Goal: Transaction & Acquisition: Purchase product/service

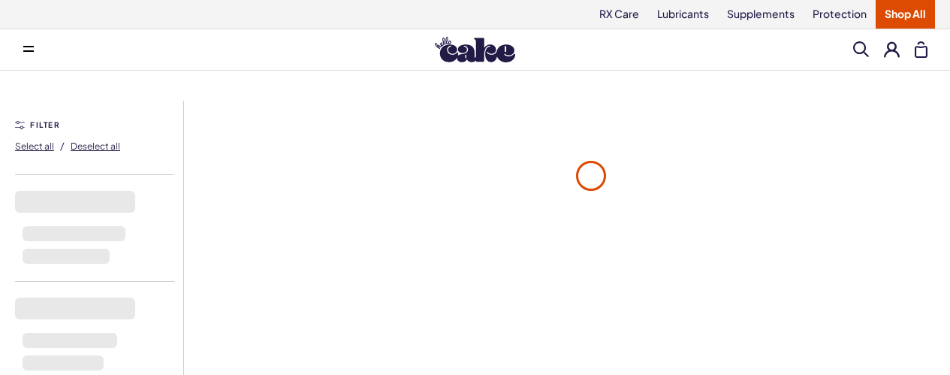
scroll to position [225, 0]
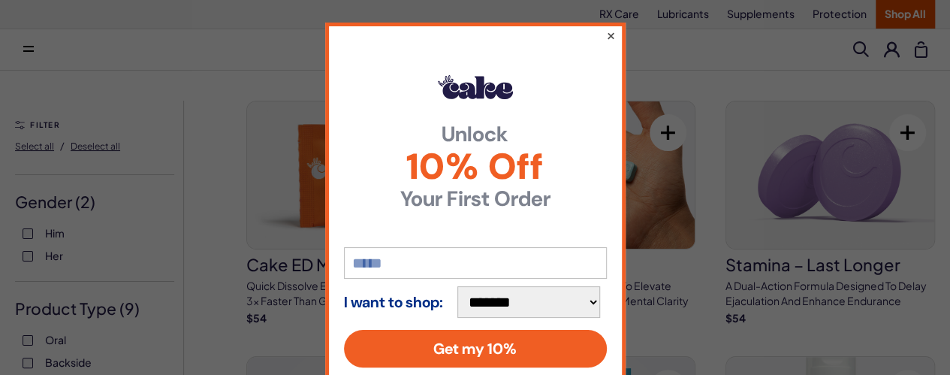
click at [605, 35] on button "×" at bounding box center [610, 35] width 10 height 18
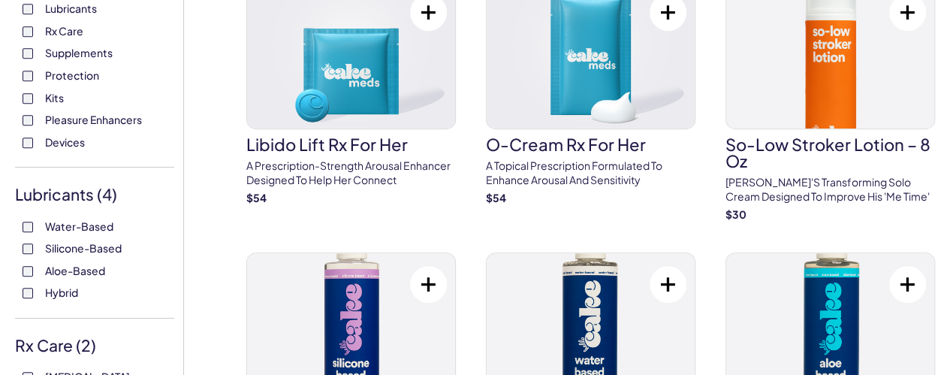
scroll to position [300, 0]
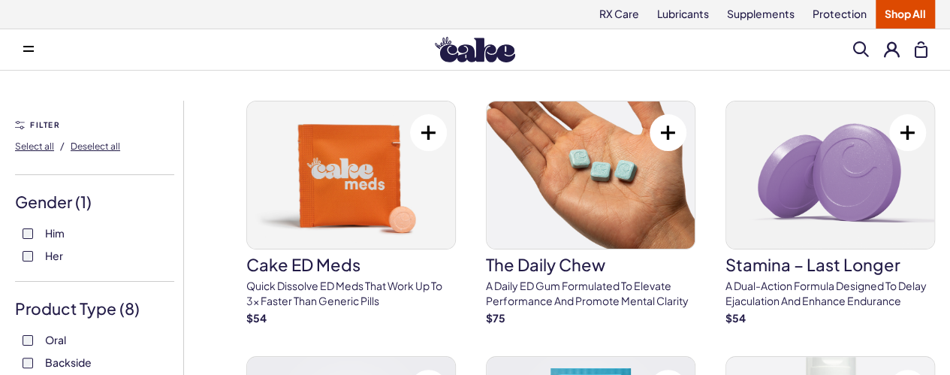
click at [29, 241] on label "Him" at bounding box center [95, 233] width 144 height 15
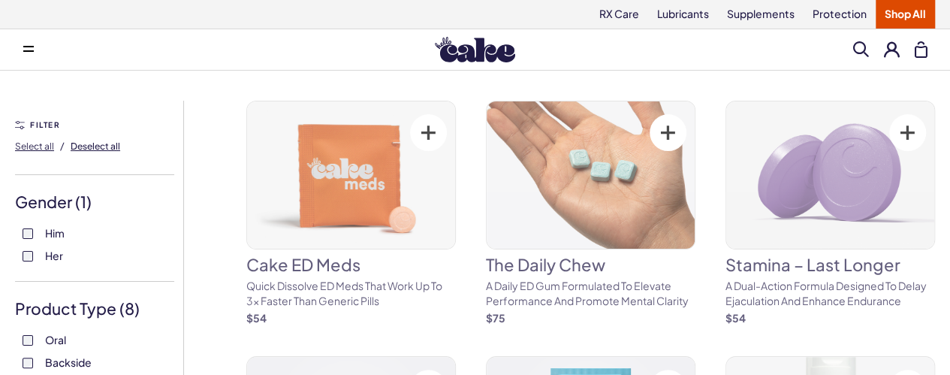
drag, startPoint x: 45, startPoint y: 276, endPoint x: 74, endPoint y: 186, distance: 94.5
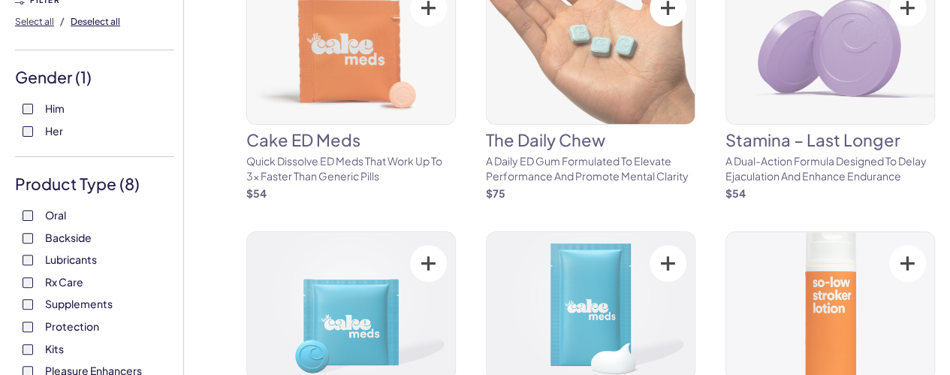
scroll to position [225, 0]
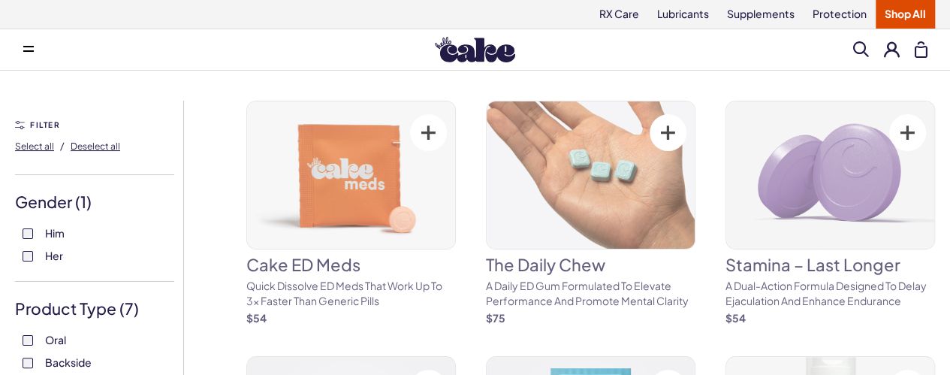
drag, startPoint x: 45, startPoint y: 194, endPoint x: 55, endPoint y: 118, distance: 76.5
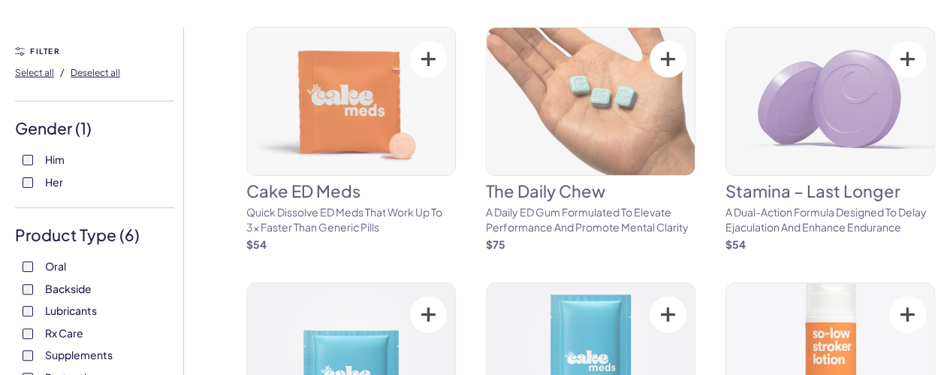
scroll to position [225, 0]
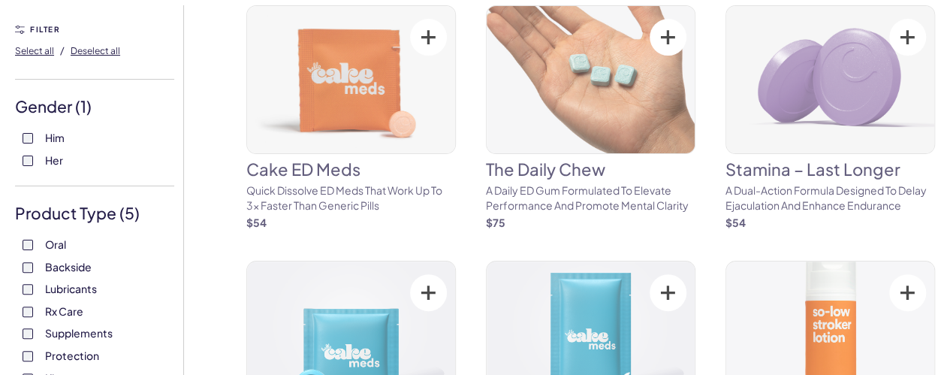
scroll to position [225, 0]
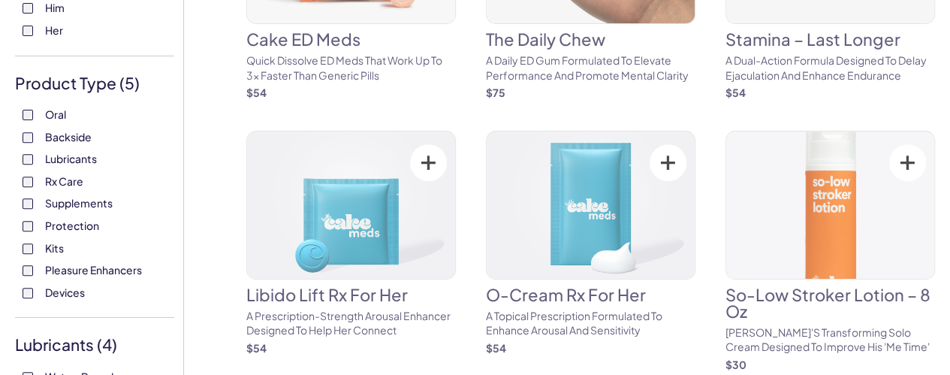
click at [18, 240] on div "Oral Backside Lubricants Rx Care Supplements Protection Kits Pleasure Enhancers…" at bounding box center [94, 203] width 159 height 192
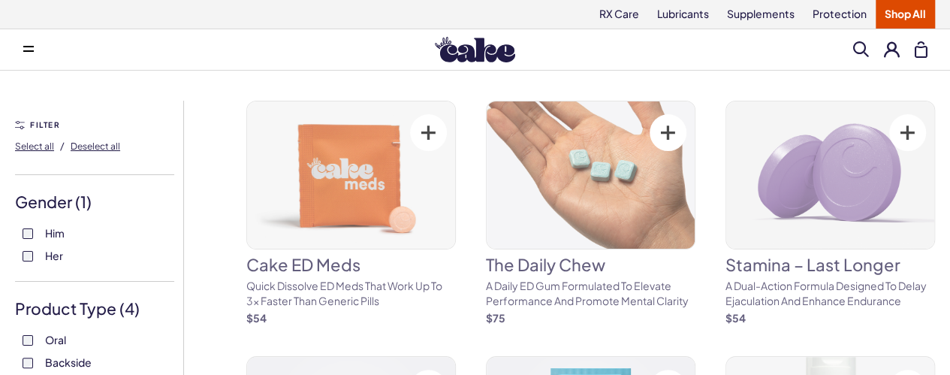
scroll to position [225, 0]
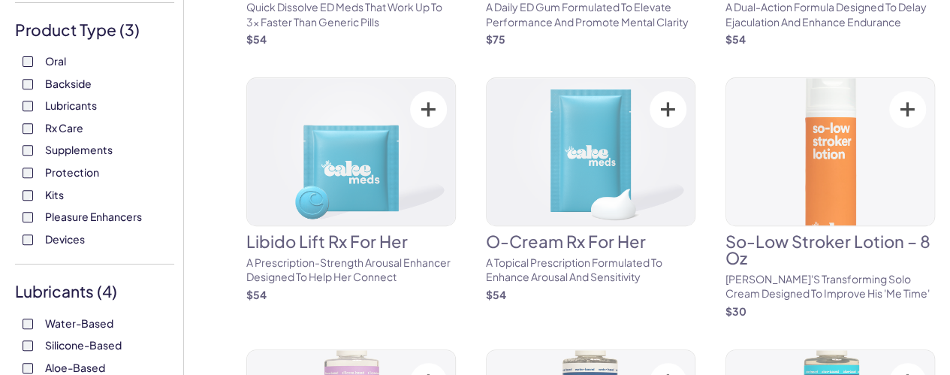
scroll to position [300, 0]
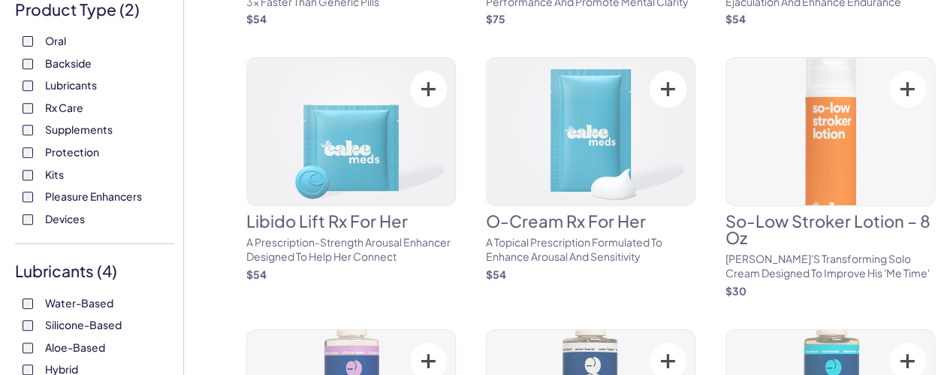
scroll to position [300, 0]
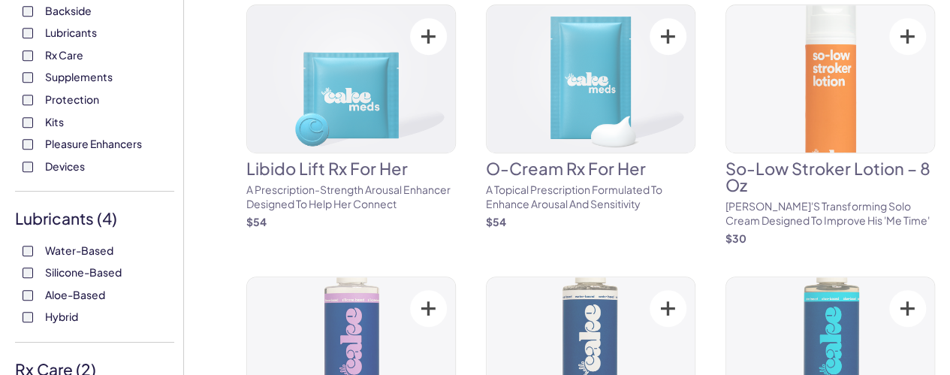
scroll to position [376, 0]
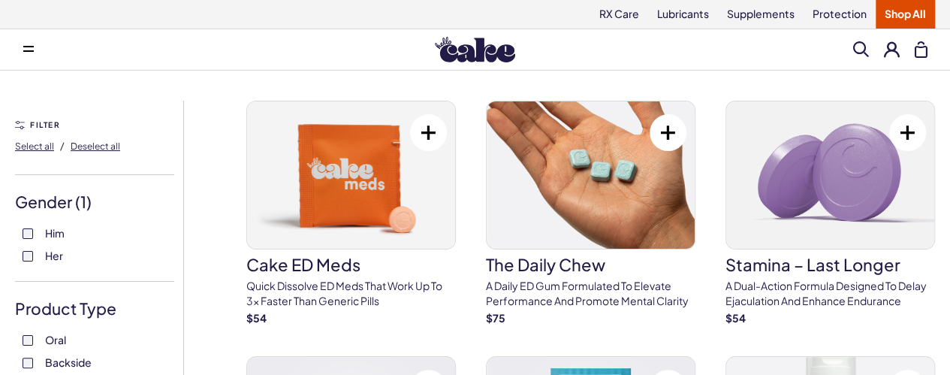
click at [864, 46] on span at bounding box center [861, 49] width 16 height 16
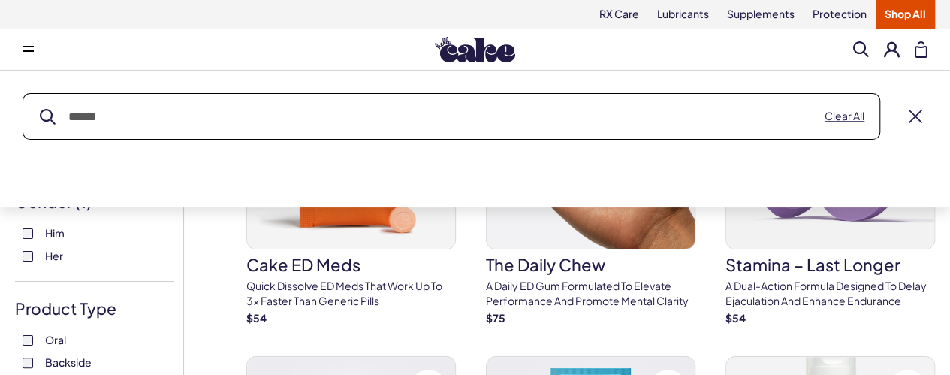
paste input "**********"
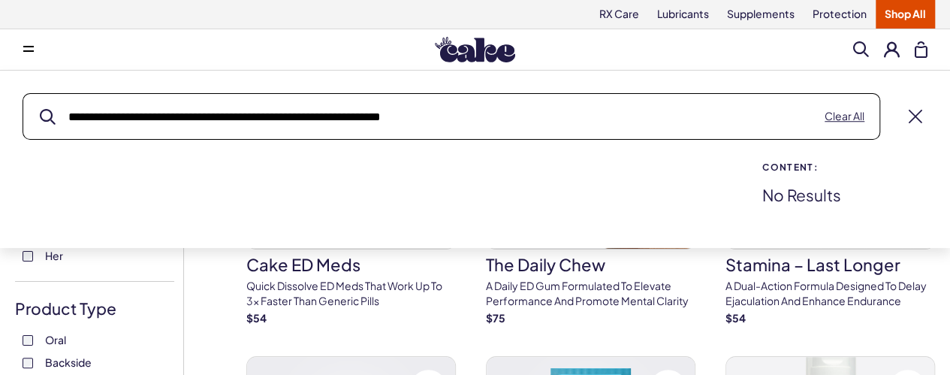
click at [40, 109] on button "submit" at bounding box center [48, 117] width 16 height 16
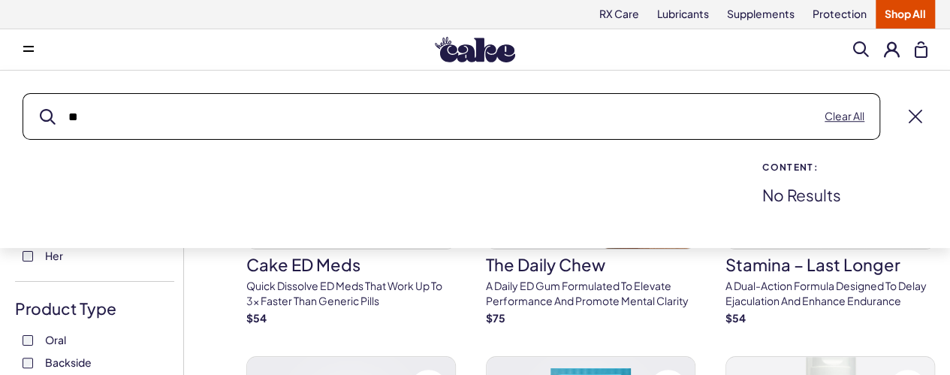
type input "*"
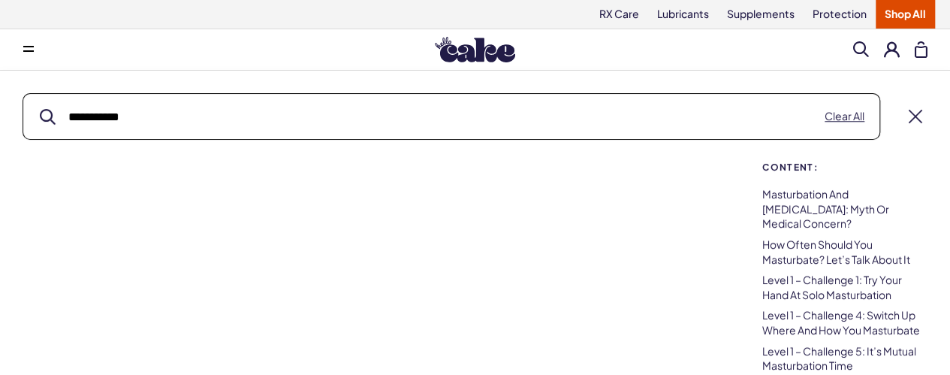
click at [40, 109] on button "submit" at bounding box center [48, 117] width 16 height 16
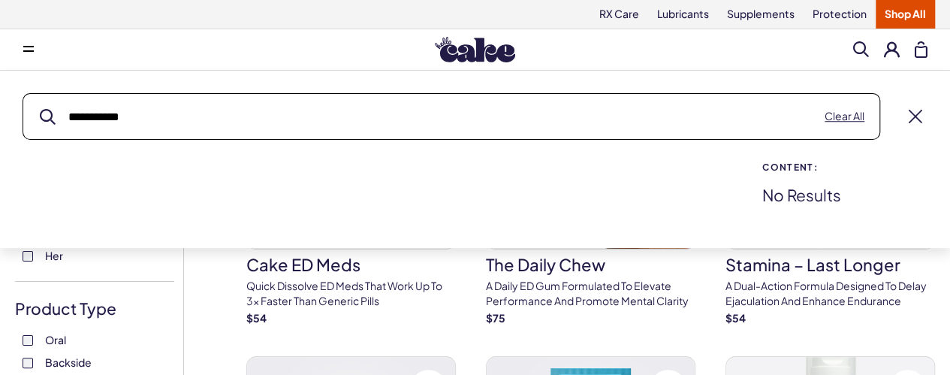
click at [40, 109] on button "submit" at bounding box center [48, 117] width 16 height 16
type input "*"
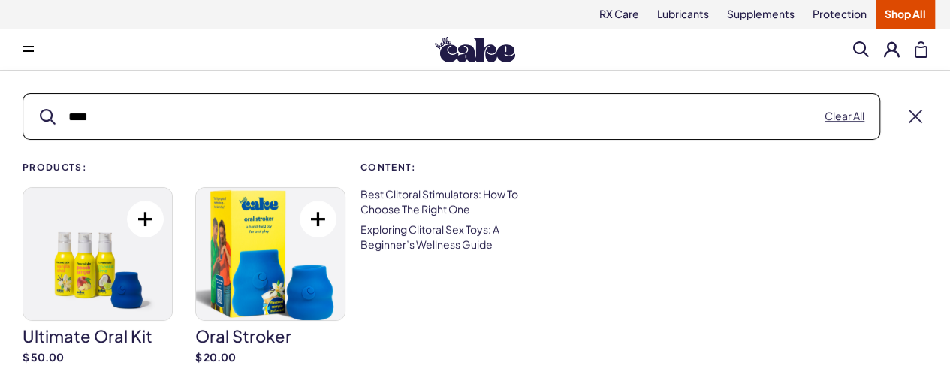
type input "****"
click at [298, 276] on img at bounding box center [270, 254] width 149 height 132
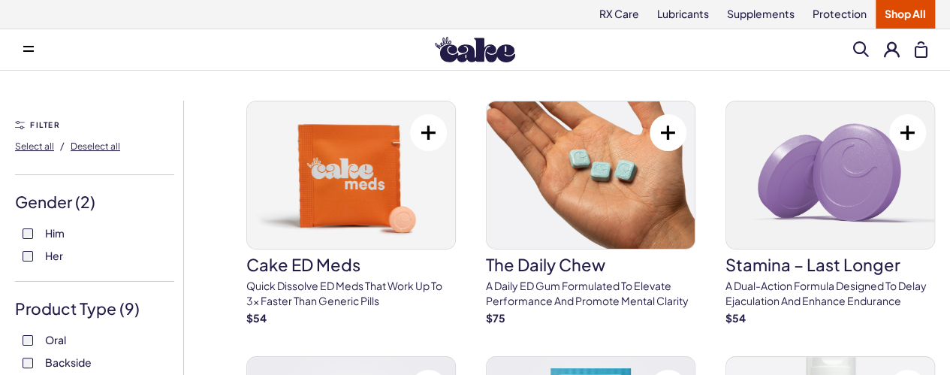
click at [868, 54] on span at bounding box center [861, 49] width 16 height 16
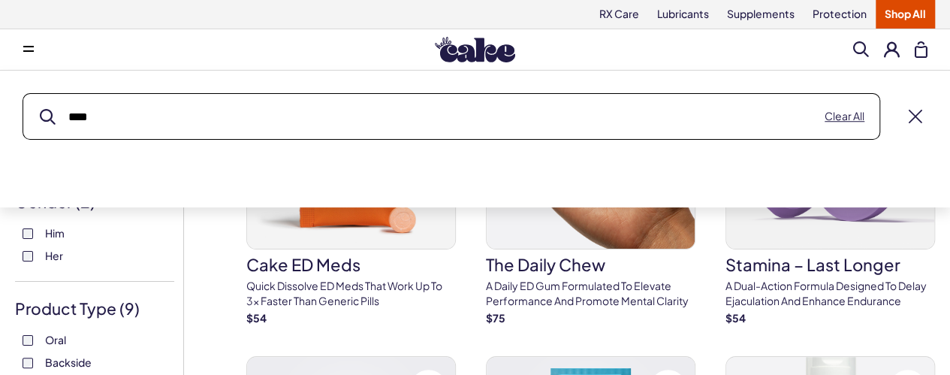
click at [40, 109] on button "submit" at bounding box center [48, 117] width 16 height 16
click at [278, 122] on input "****" at bounding box center [451, 116] width 856 height 45
click at [40, 109] on button "submit" at bounding box center [48, 117] width 16 height 16
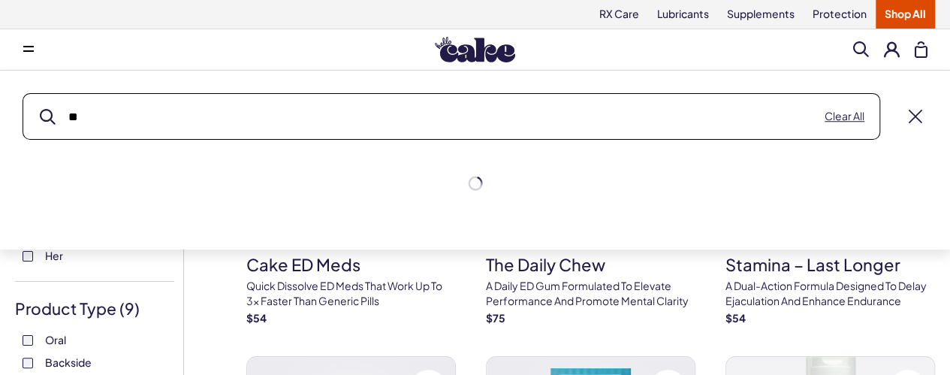
type input "*"
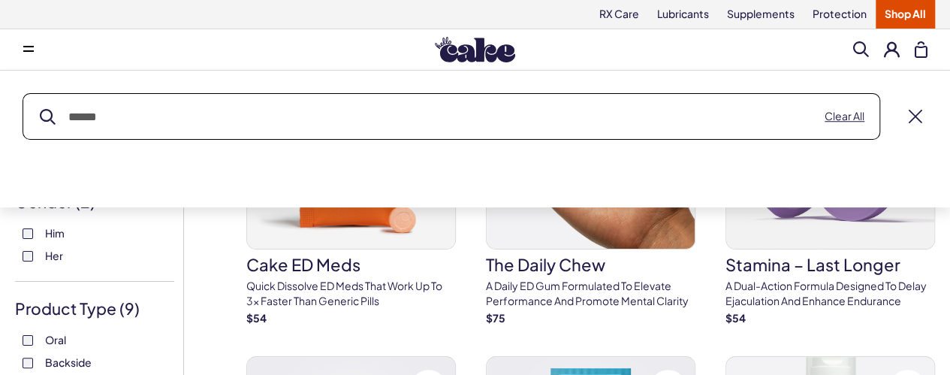
type input "*"
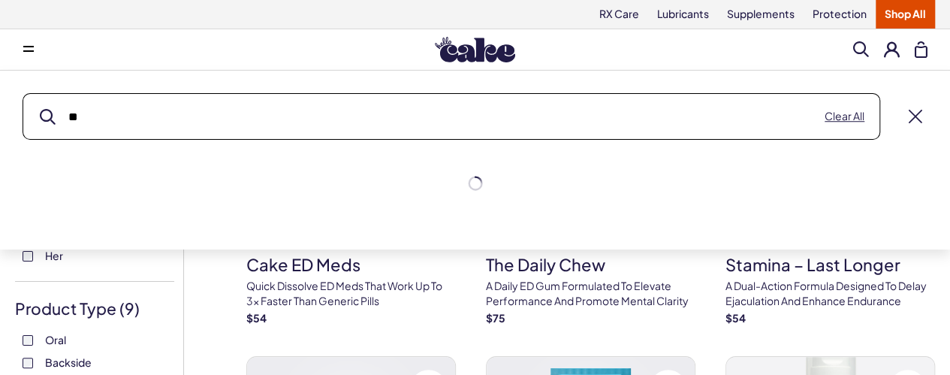
type input "*"
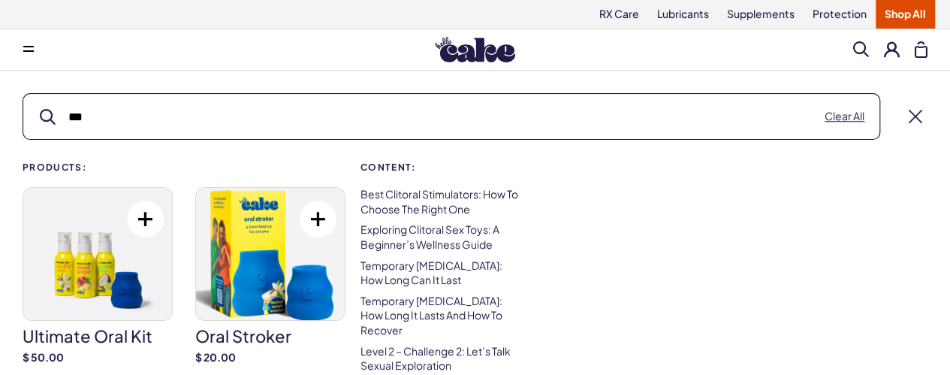
type input "***"
click at [254, 263] on img at bounding box center [270, 254] width 149 height 132
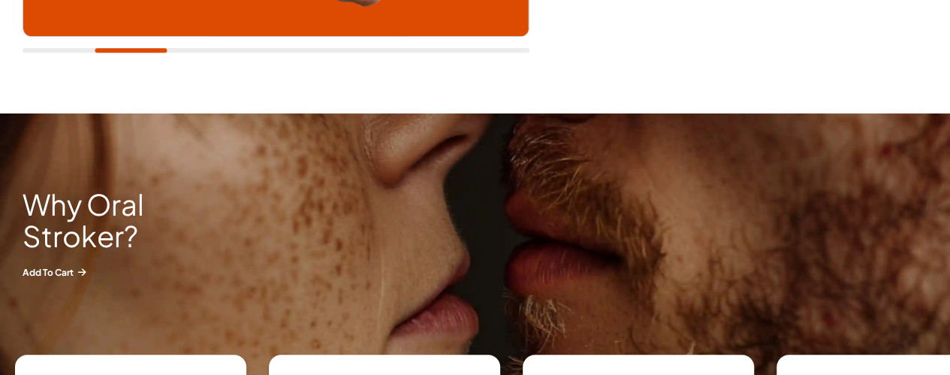
scroll to position [676, 0]
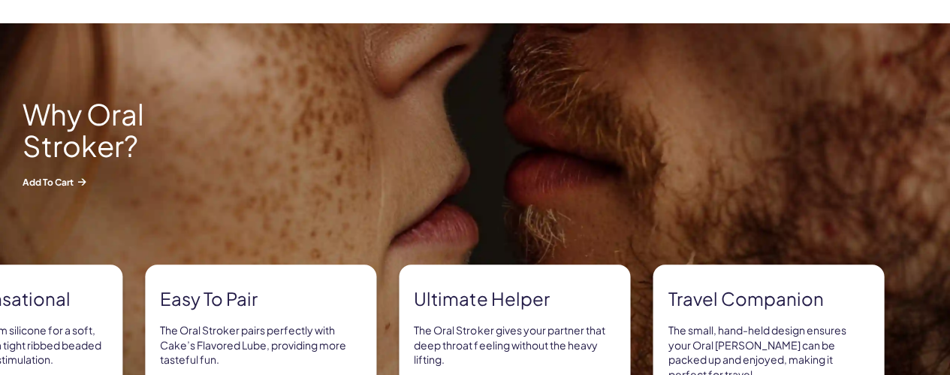
click at [376, 264] on div "Easy to pair The Oral Stroker pairs perfectly with Cake’s Flavored Lube, provid…" at bounding box center [260, 349] width 231 height 170
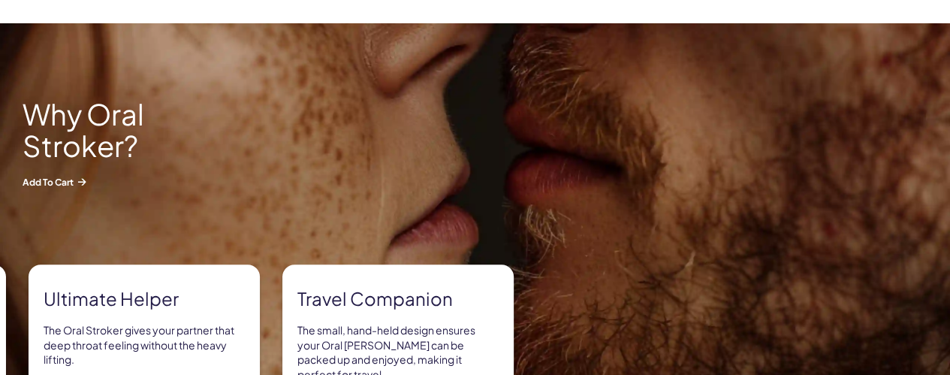
click at [367, 277] on div "Oh-so sensational Made from premium silicone for a soft, stretchy feel, with a …" at bounding box center [475, 363] width 920 height 198
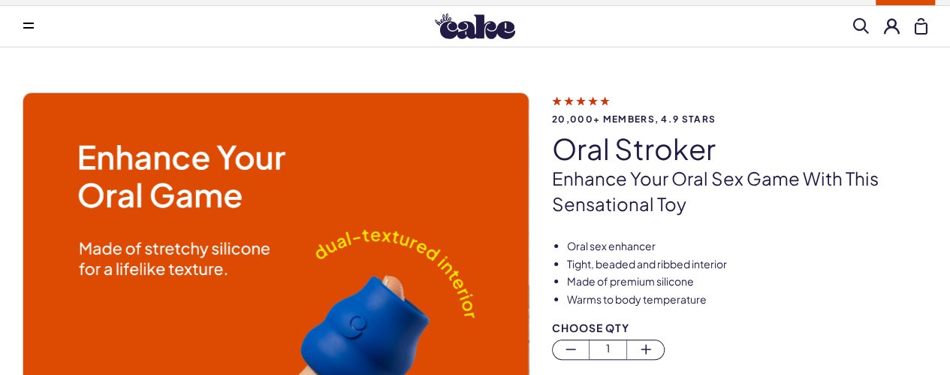
scroll to position [0, 0]
